Goal: Navigation & Orientation: Find specific page/section

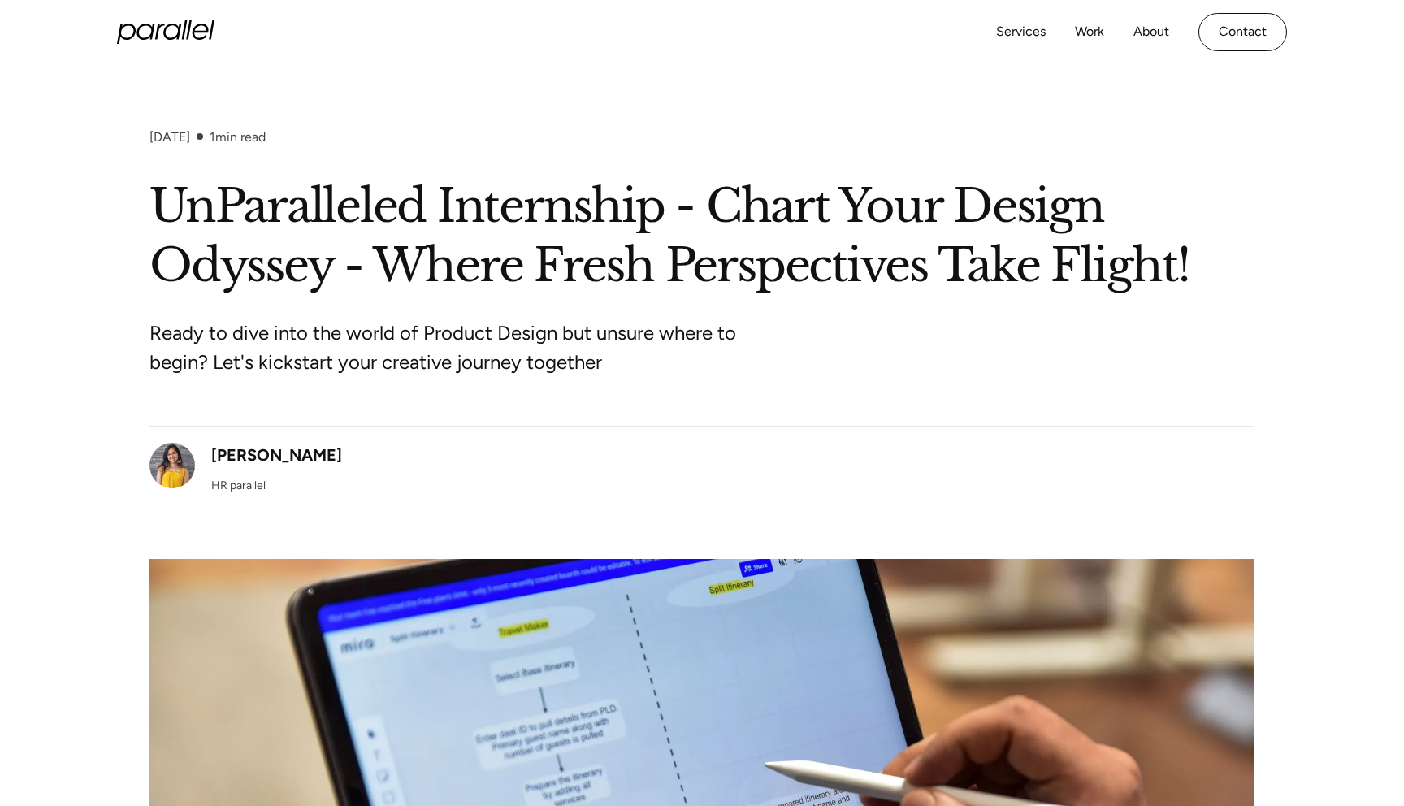
click at [147, 41] on icon "home" at bounding box center [166, 32] width 98 height 24
click at [171, 28] on icon "home" at bounding box center [166, 32] width 98 height 24
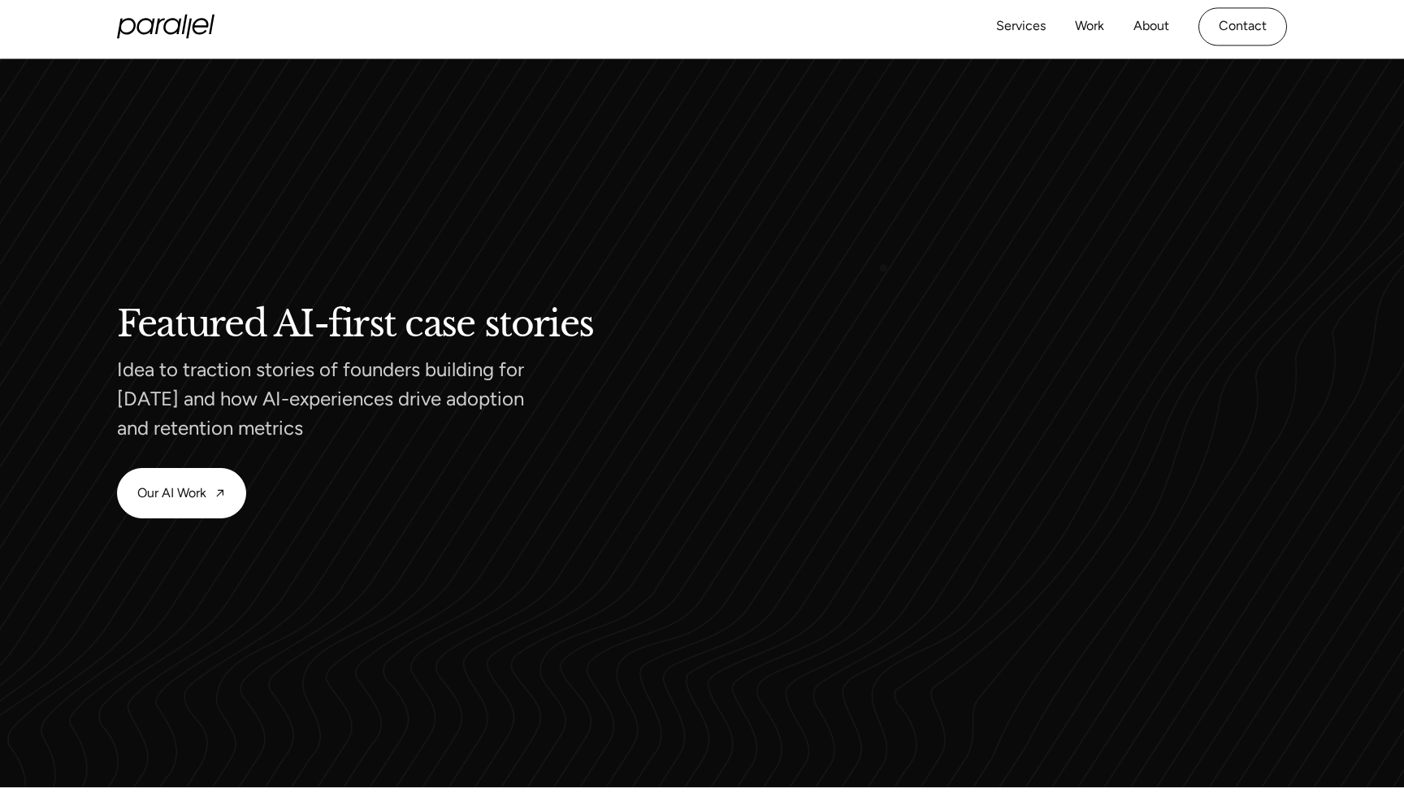
scroll to position [1471, 0]
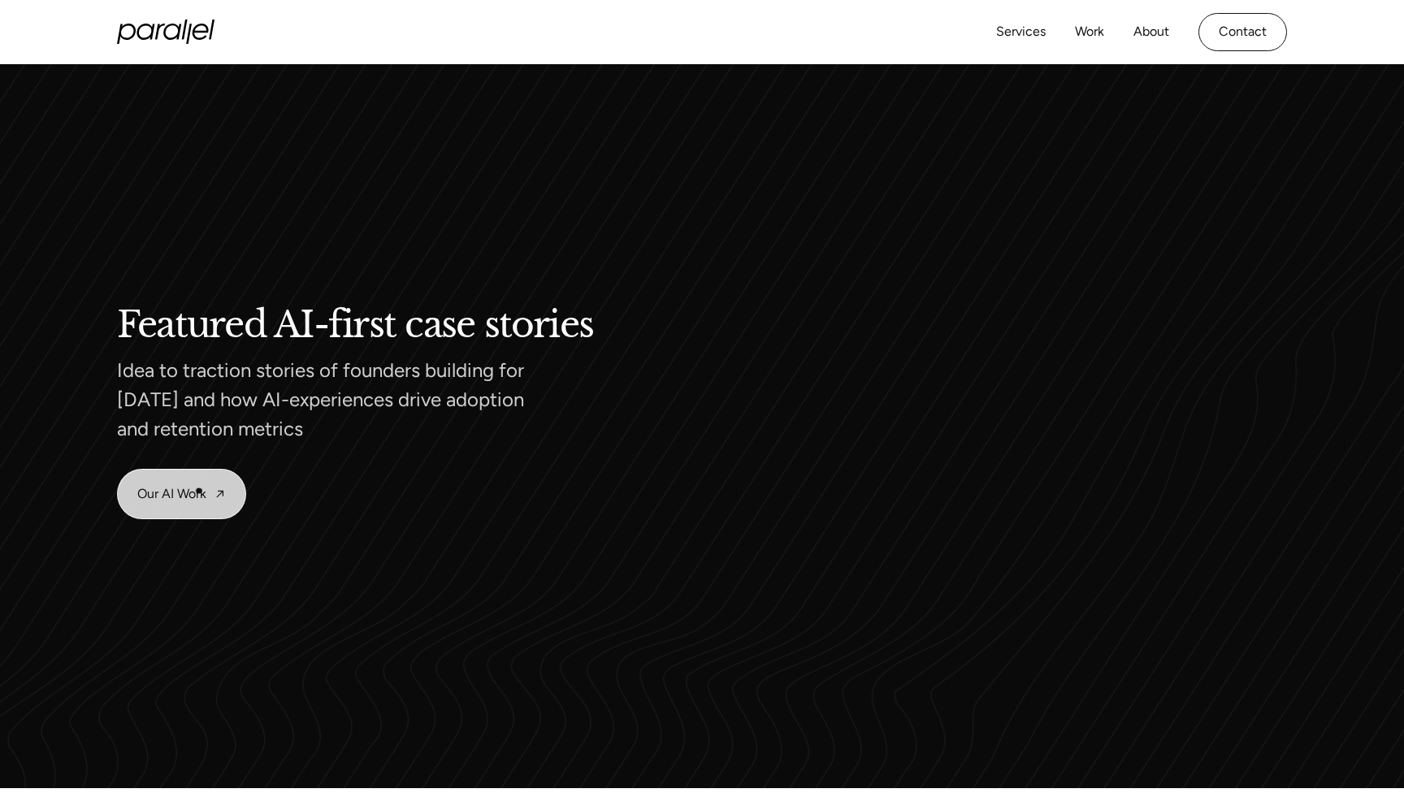
click at [198, 496] on link "Our AI Work" at bounding box center [182, 494] width 128 height 49
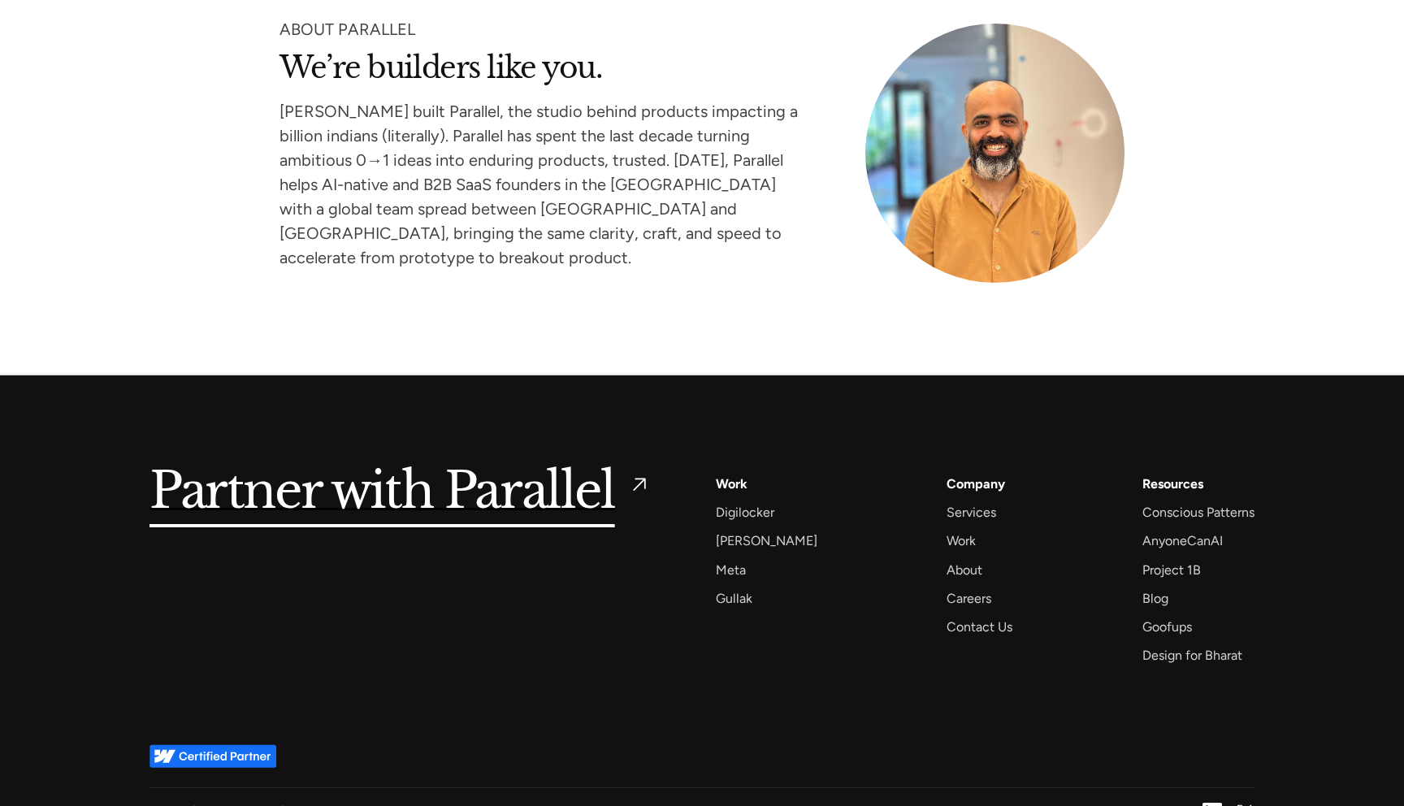
scroll to position [7701, 0]
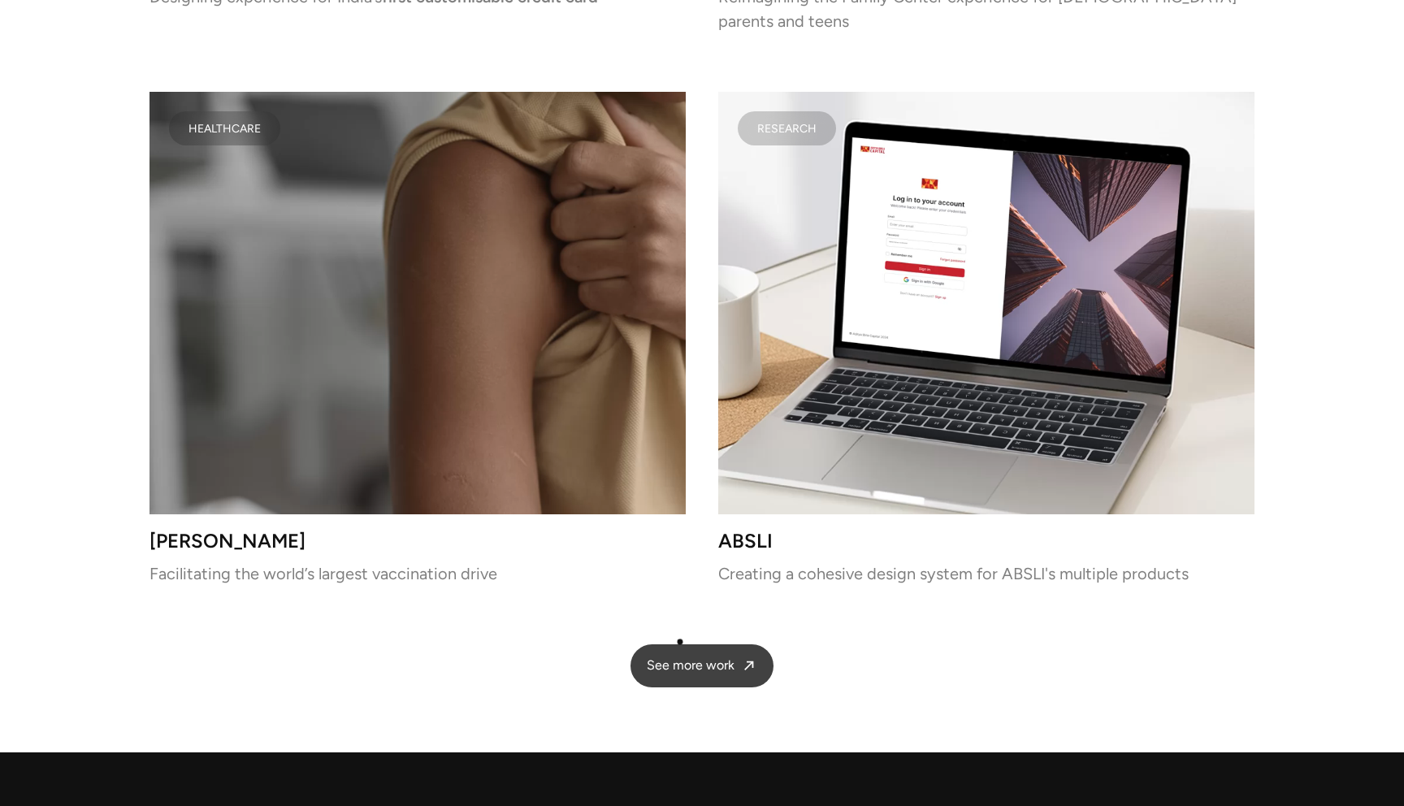
scroll to position [4101, 0]
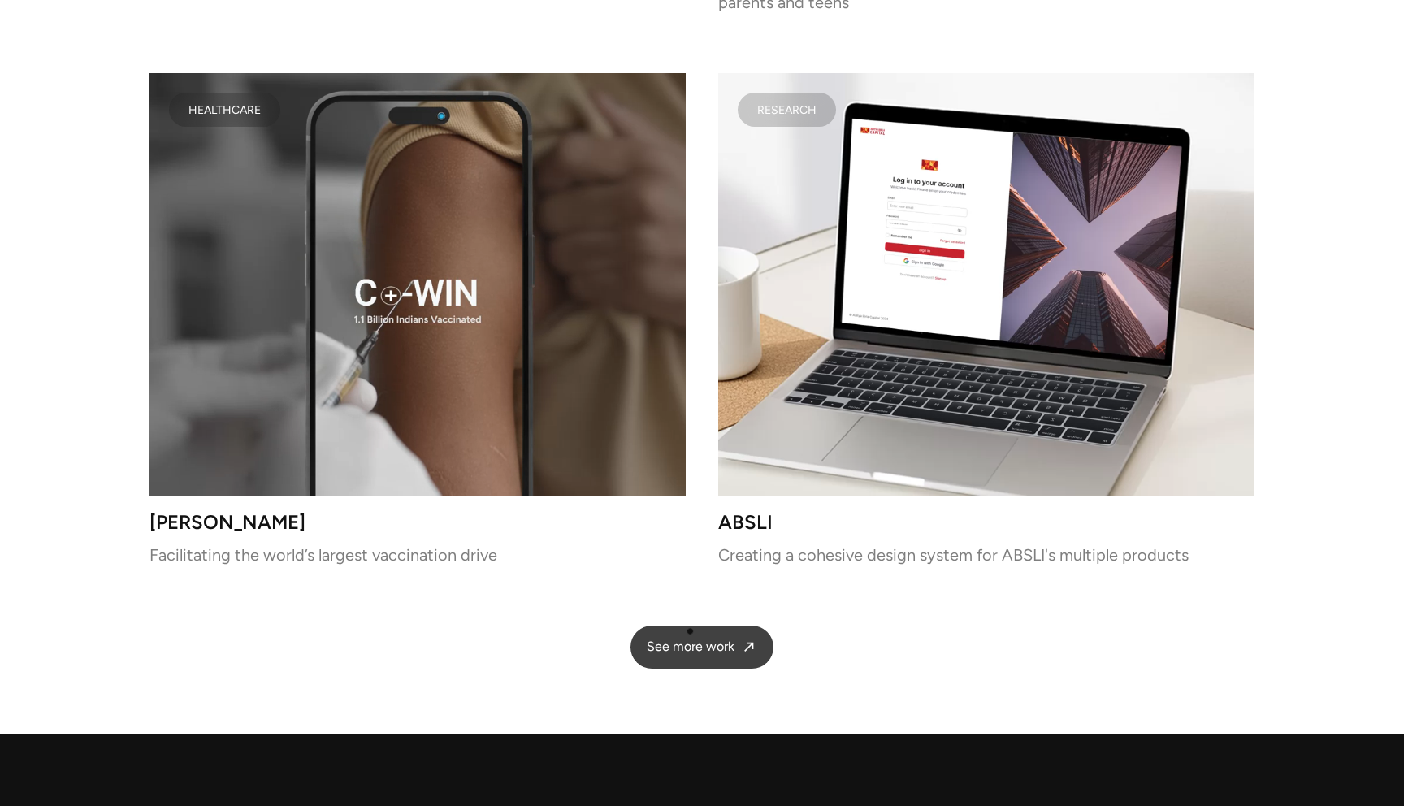
click at [696, 639] on span "See more work" at bounding box center [691, 647] width 88 height 17
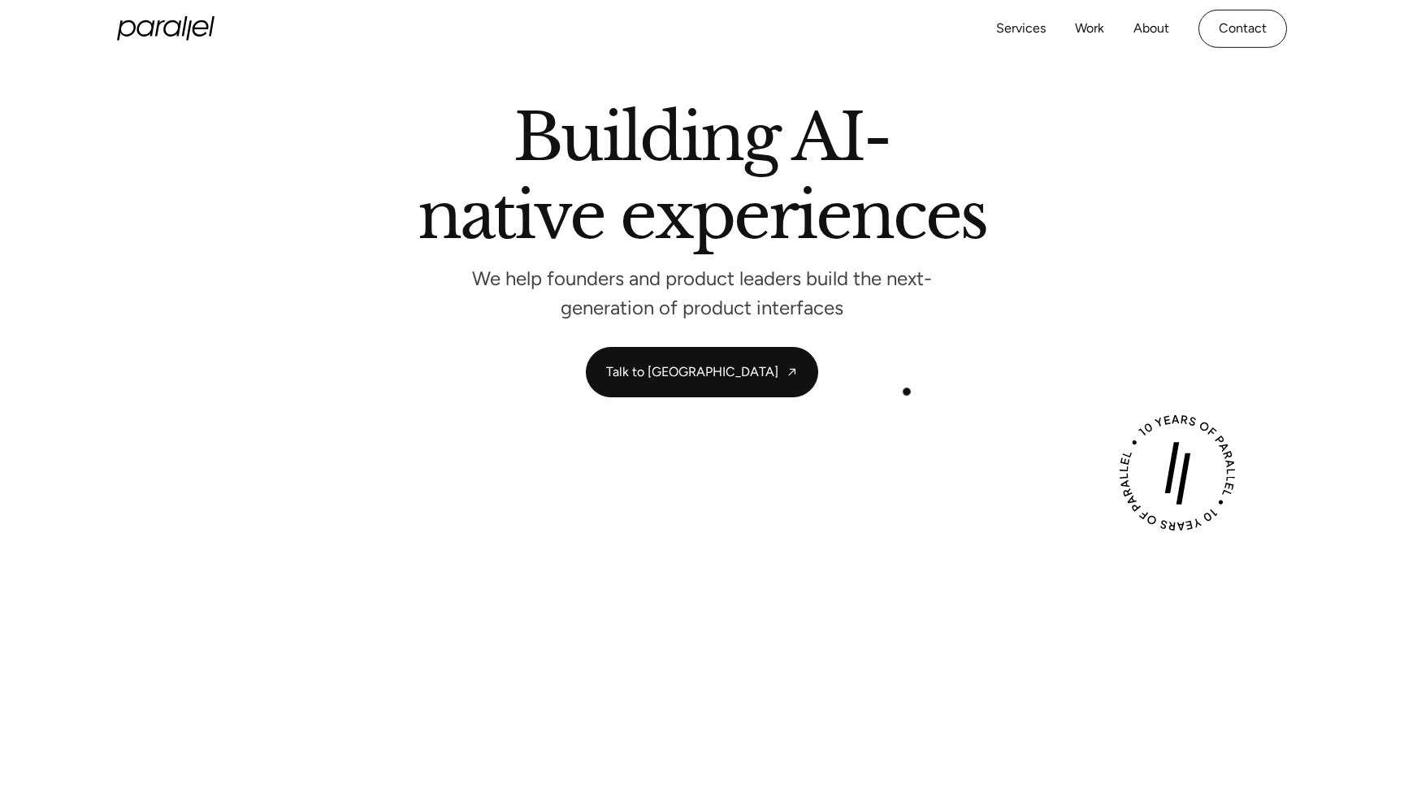
scroll to position [0, 0]
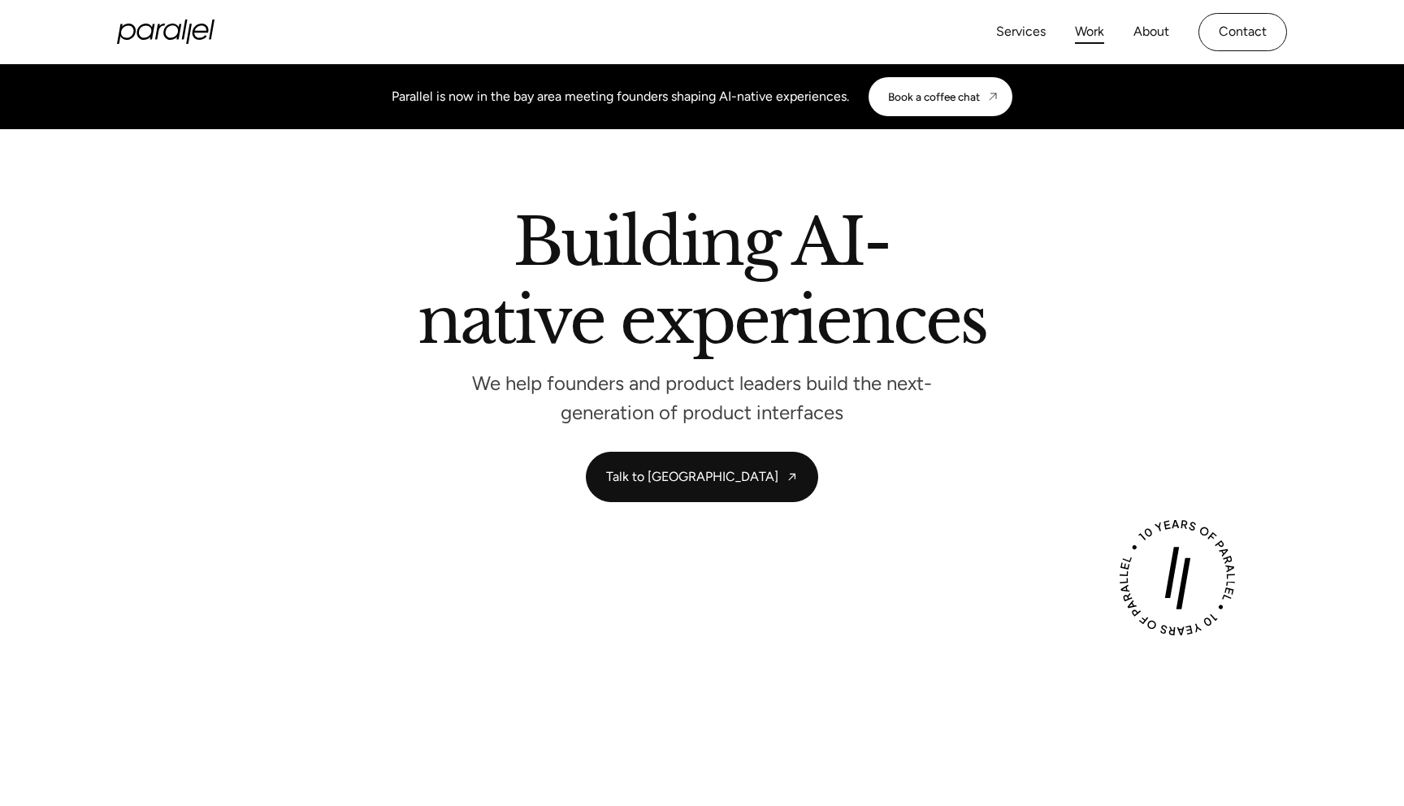
click at [1093, 33] on link "Work" at bounding box center [1089, 32] width 29 height 24
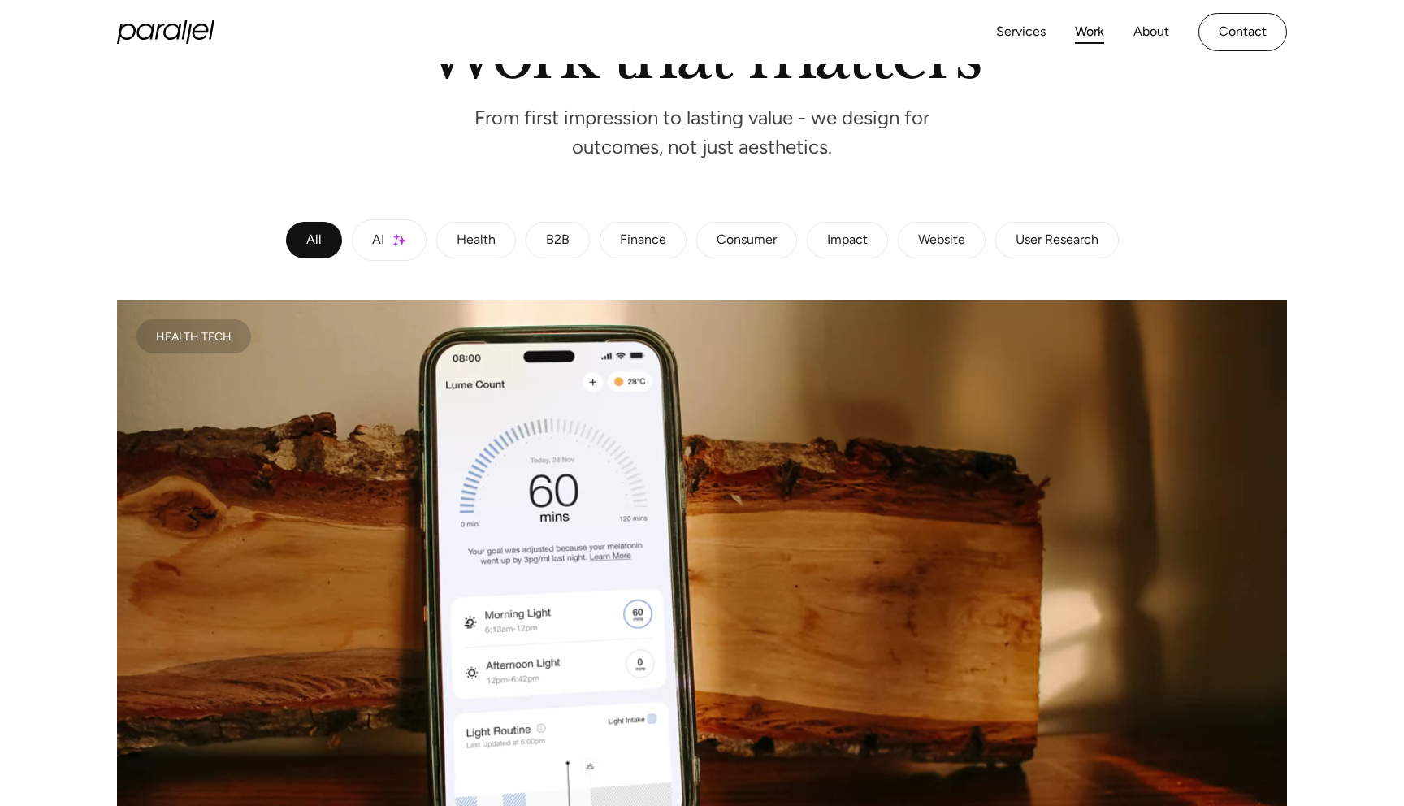
scroll to position [385, 0]
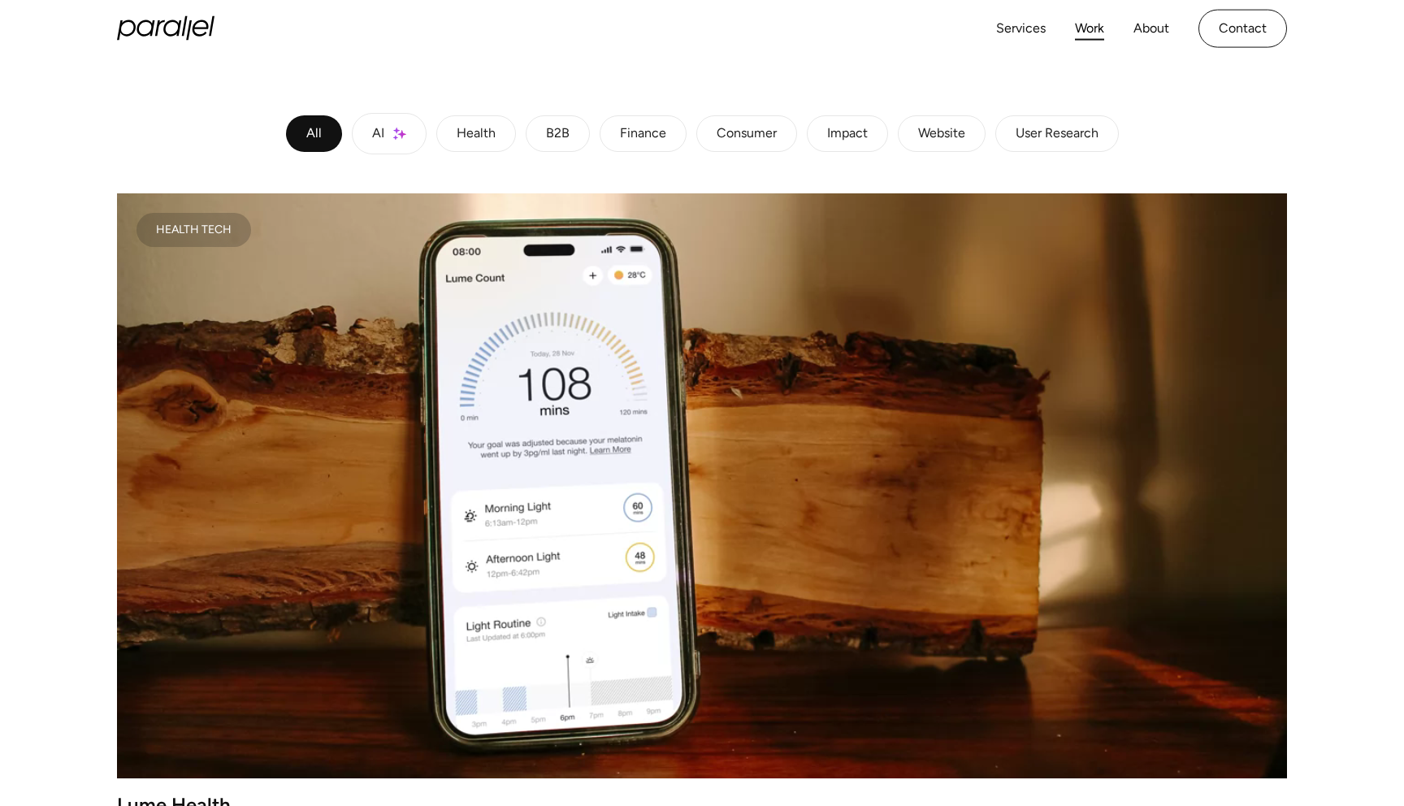
scroll to position [203, 0]
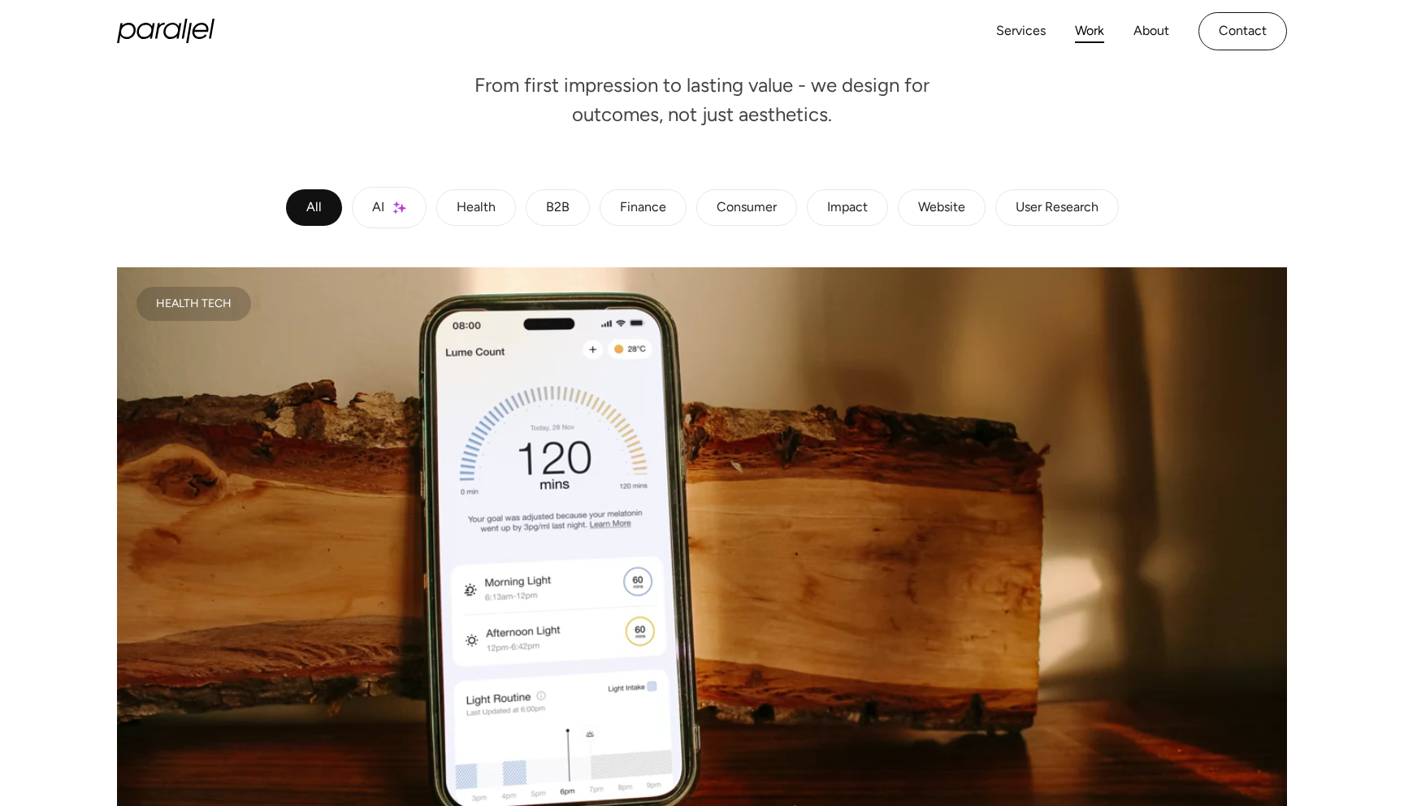
click at [646, 213] on div "Finance" at bounding box center [643, 208] width 46 height 10
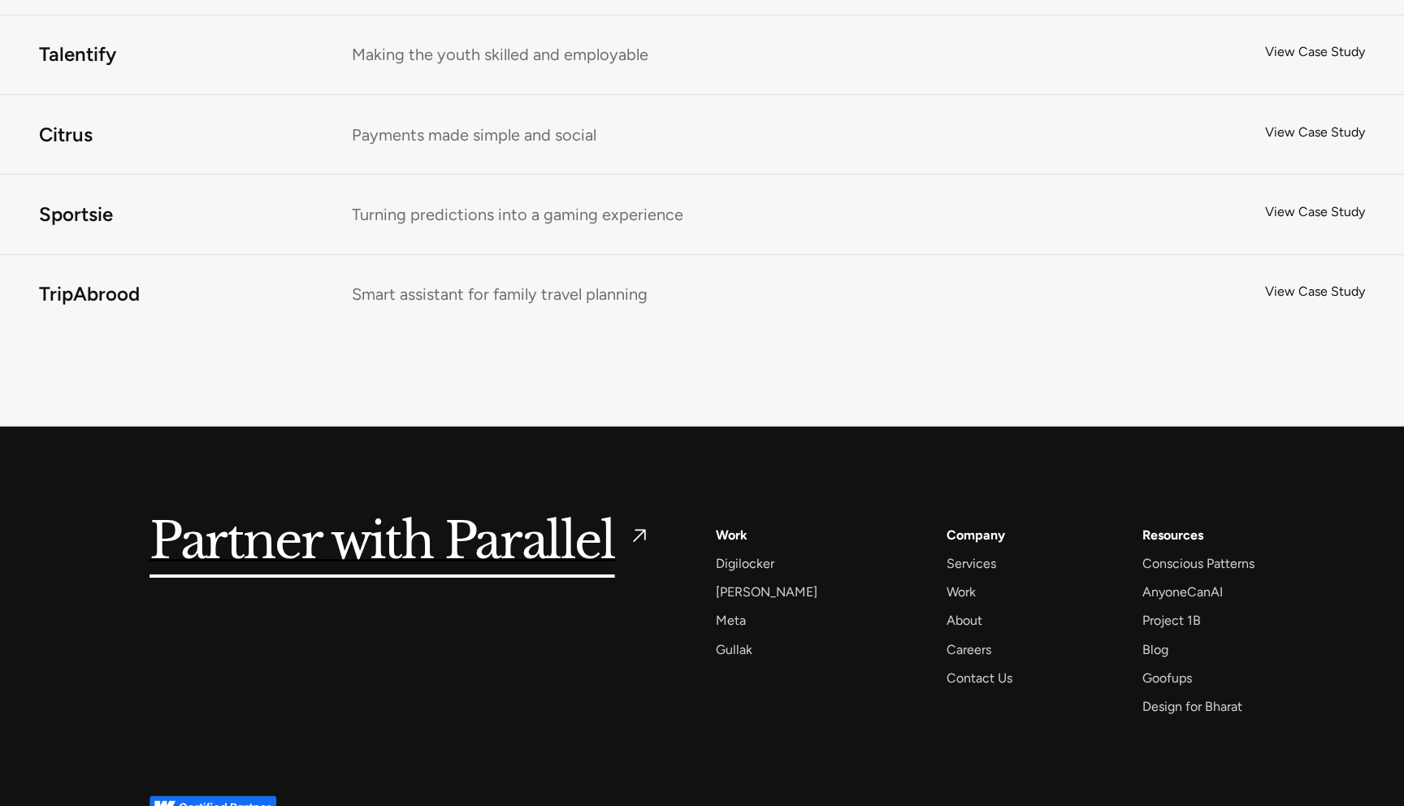
scroll to position [2693, 0]
